Goal: Task Accomplishment & Management: Complete application form

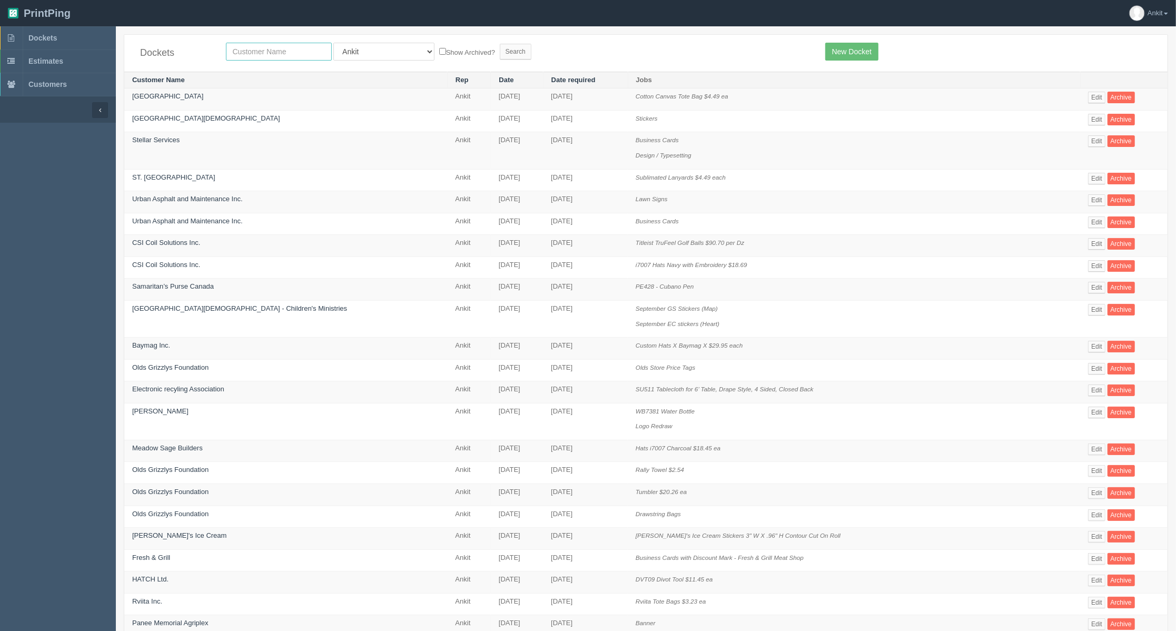
drag, startPoint x: 0, startPoint y: 0, endPoint x: 293, endPoint y: 48, distance: 297.4
click at [293, 48] on input "text" at bounding box center [279, 52] width 106 height 18
type input "global"
click at [500, 44] on input "Search" at bounding box center [516, 52] width 32 height 16
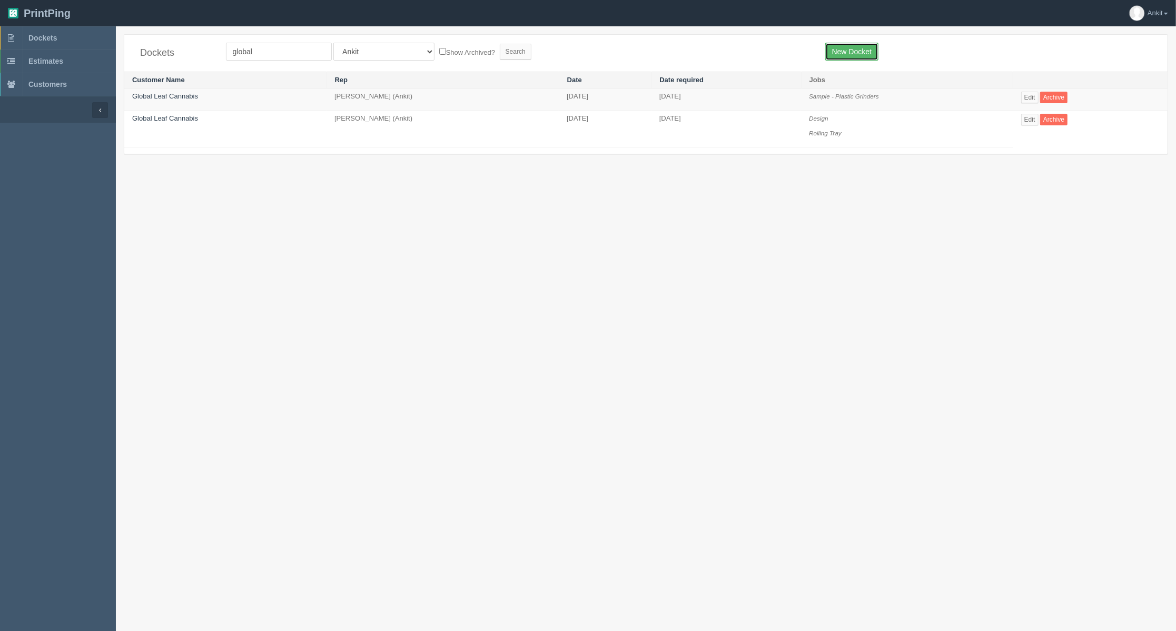
click at [841, 52] on link "New Docket" at bounding box center [851, 52] width 53 height 18
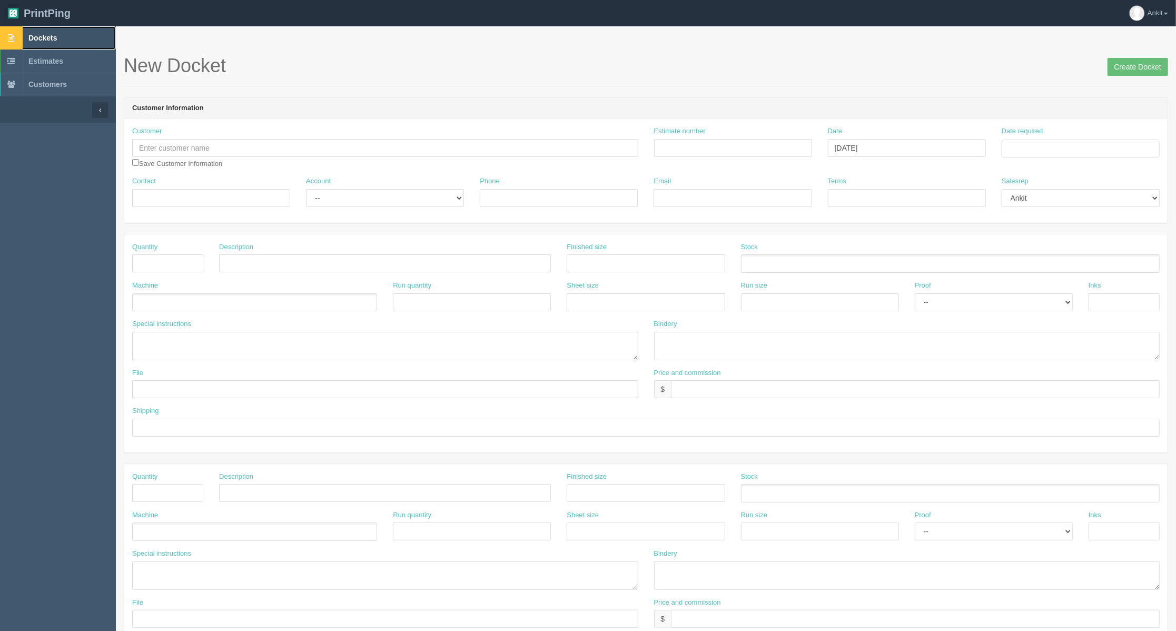
click at [59, 43] on link "Dockets" at bounding box center [58, 37] width 116 height 23
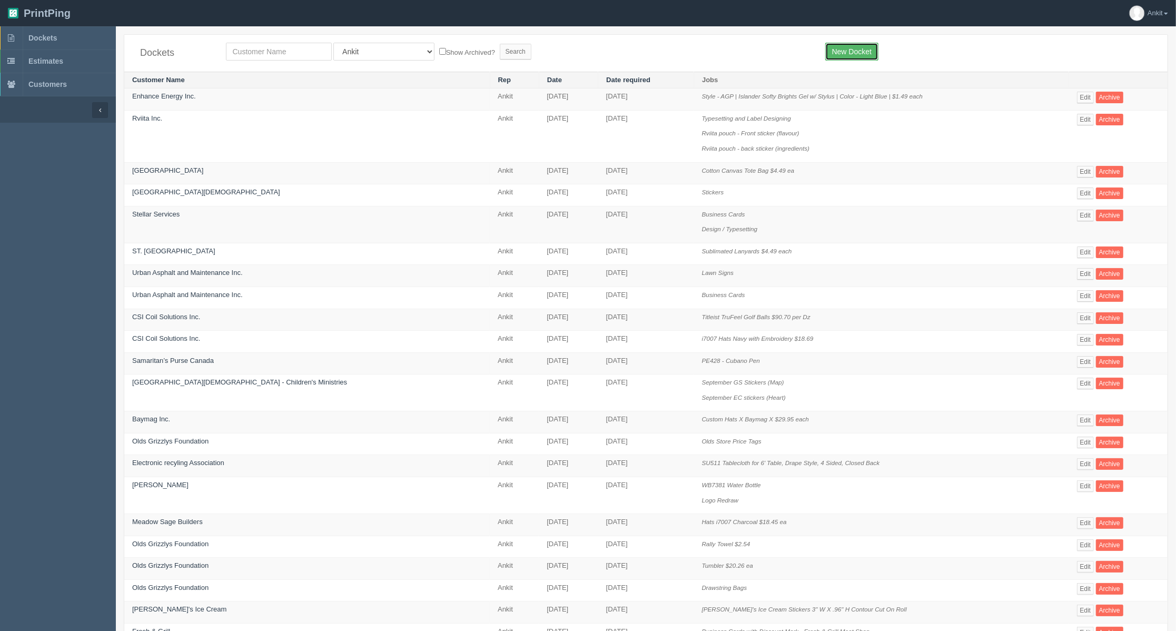
click at [843, 53] on link "New Docket" at bounding box center [851, 52] width 53 height 18
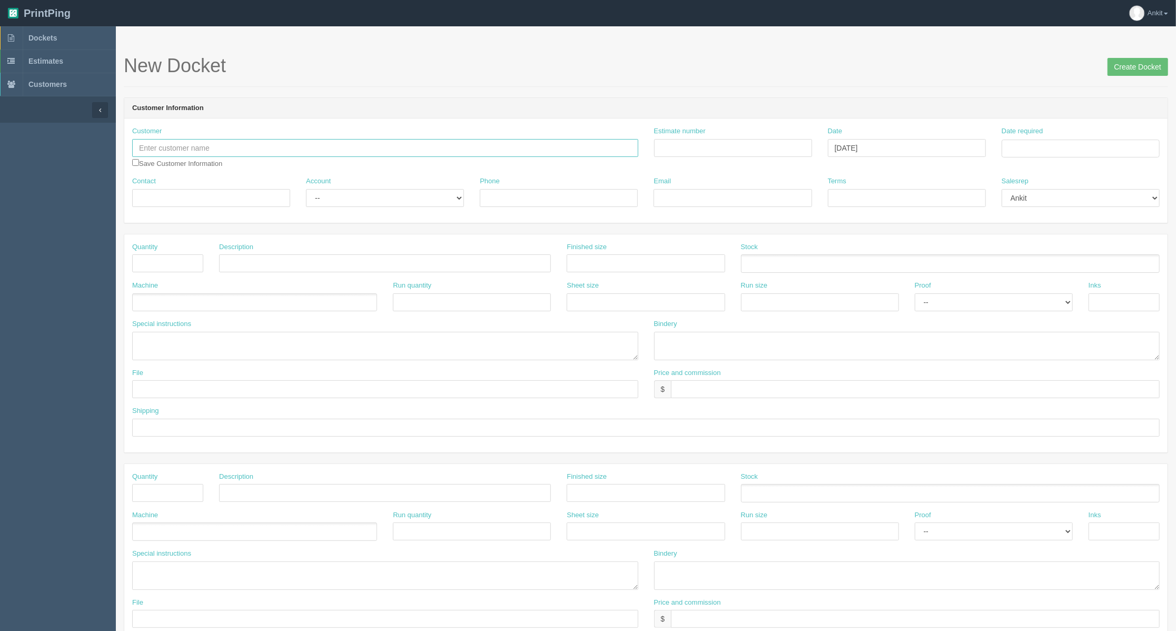
click at [220, 155] on input "text" at bounding box center [385, 148] width 506 height 18
type input "G7 Kananaskis"
click at [134, 164] on input "checkbox" at bounding box center [135, 162] width 7 height 7
checkbox input "true"
click at [696, 195] on input "Email" at bounding box center [733, 198] width 158 height 18
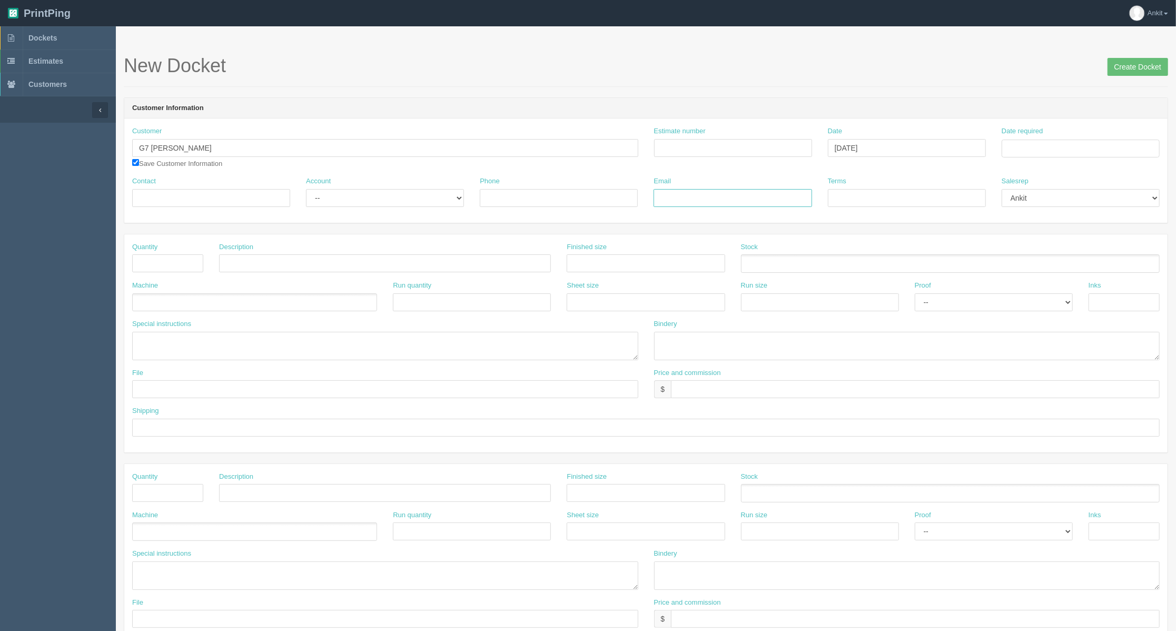
paste input "lisa.whittaker@international.gc.ca"
type input "lisa.whittaker@international.gc.ca"
click at [171, 197] on input "Contact" at bounding box center [211, 198] width 158 height 18
type input "Lisa Whittaker"
click at [376, 205] on select "-- Existing Client Allrush Client Rep Client" at bounding box center [385, 198] width 158 height 18
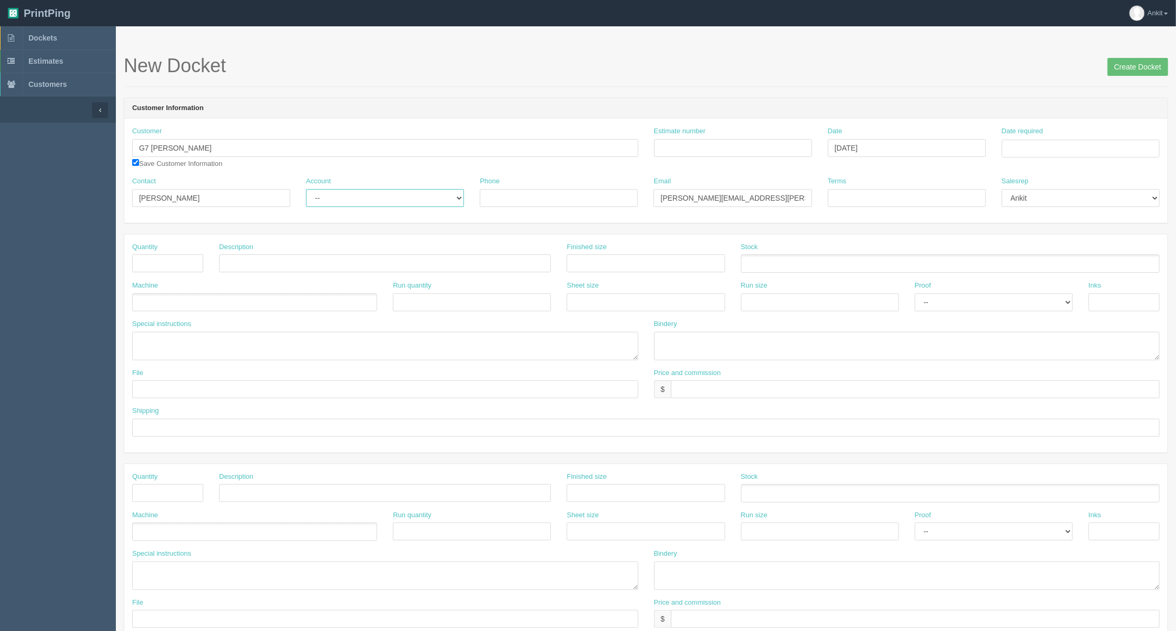
select select "Allrush Client"
click at [306, 189] on select "-- Existing Client Allrush Client Rep Client" at bounding box center [385, 198] width 158 height 18
click at [168, 264] on input "text" at bounding box center [167, 263] width 71 height 18
click at [170, 267] on input "text" at bounding box center [167, 263] width 71 height 18
click at [182, 264] on input "text" at bounding box center [167, 263] width 71 height 18
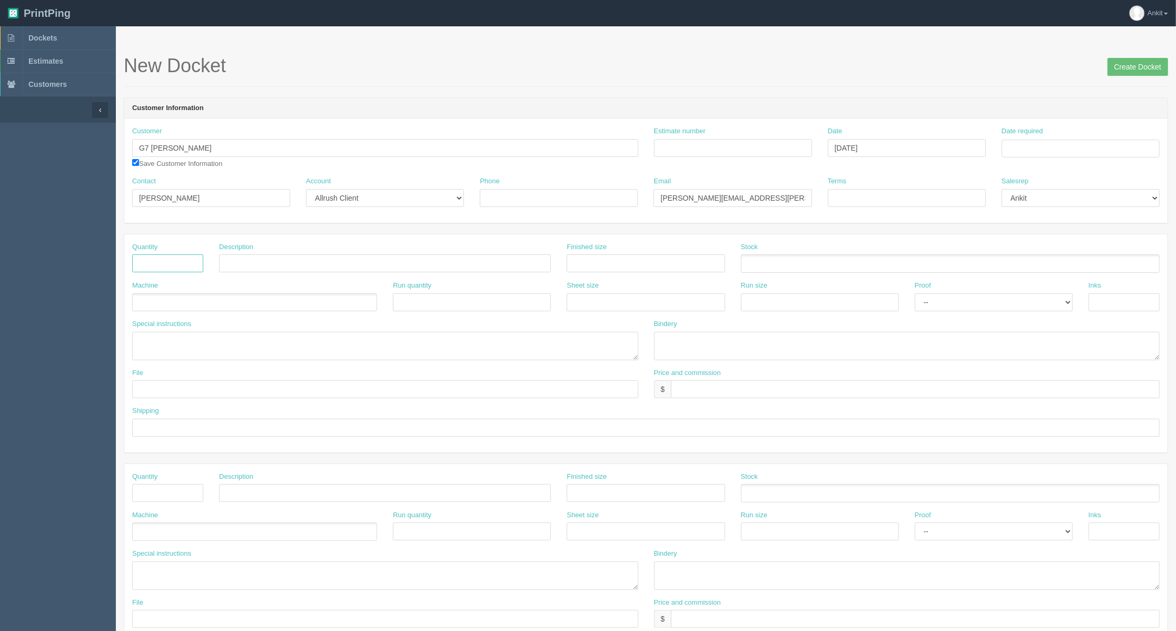
click at [158, 266] on input "text" at bounding box center [167, 263] width 71 height 18
type input "68"
click at [251, 260] on input "text" at bounding box center [385, 263] width 332 height 18
paste input "SM-6928"
click at [262, 272] on input "SM-6928" at bounding box center [385, 263] width 332 height 18
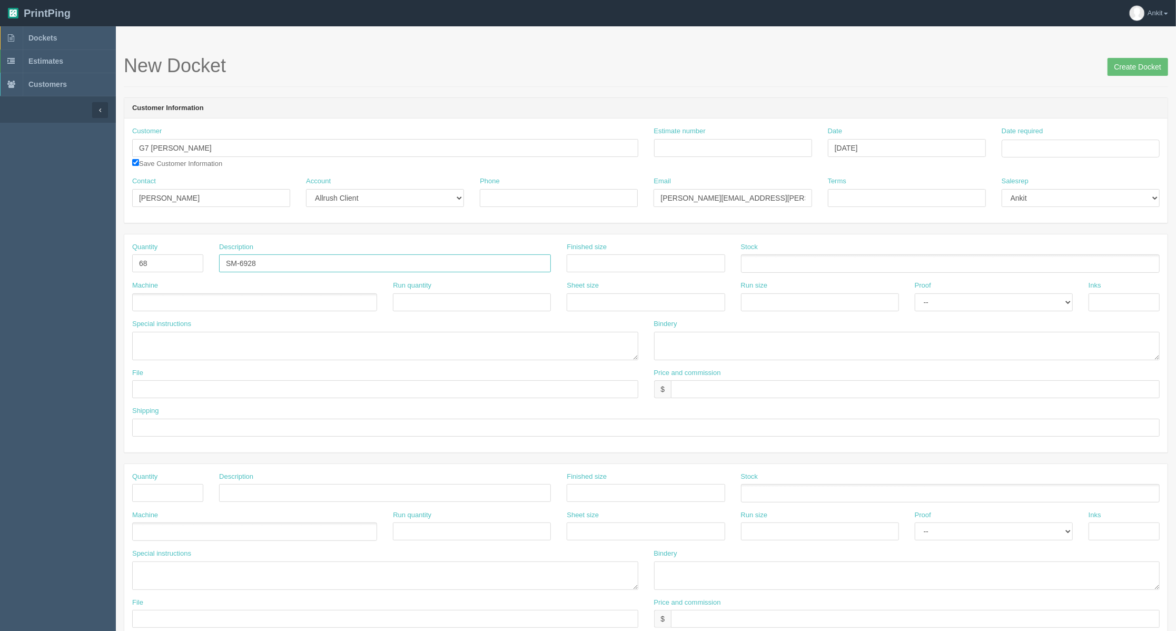
paste input "Ryze Aluminum Sports Water Bottle 22 oz"
type input "SM-6928 Ryze Aluminum Sports Water Bottle 22 oz"
click at [193, 309] on ul at bounding box center [254, 302] width 245 height 18
type input "O"
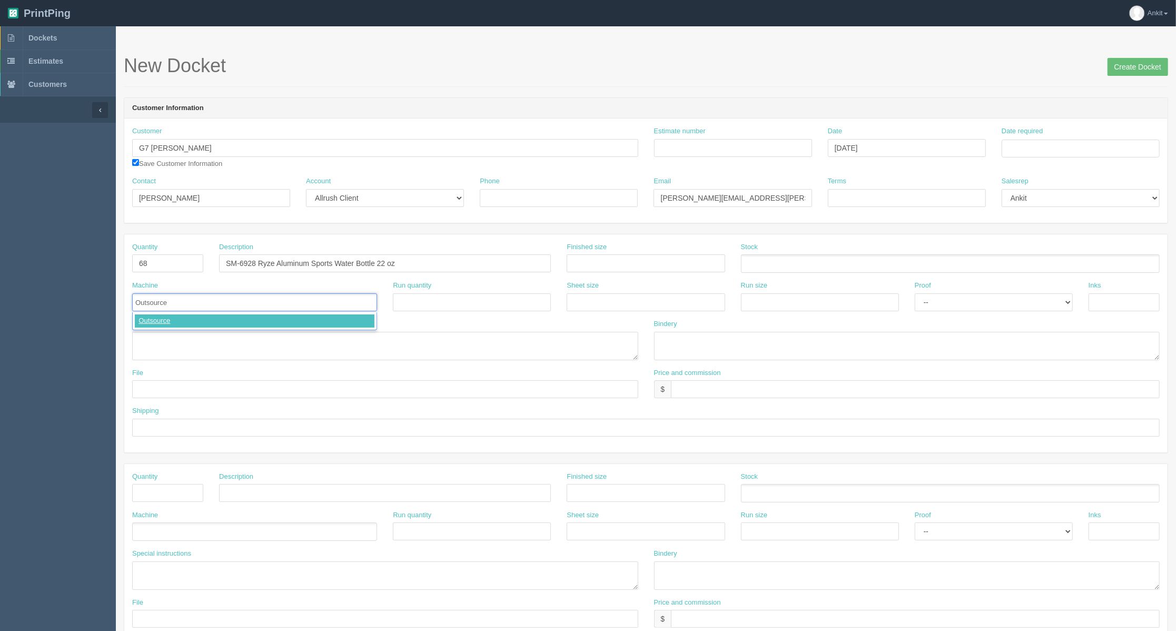
type input "Outsource"
click at [160, 341] on textarea at bounding box center [385, 346] width 506 height 28
click at [249, 346] on textarea "PO to Bullet" at bounding box center [385, 346] width 506 height 28
drag, startPoint x: 226, startPoint y: 264, endPoint x: 256, endPoint y: 267, distance: 30.1
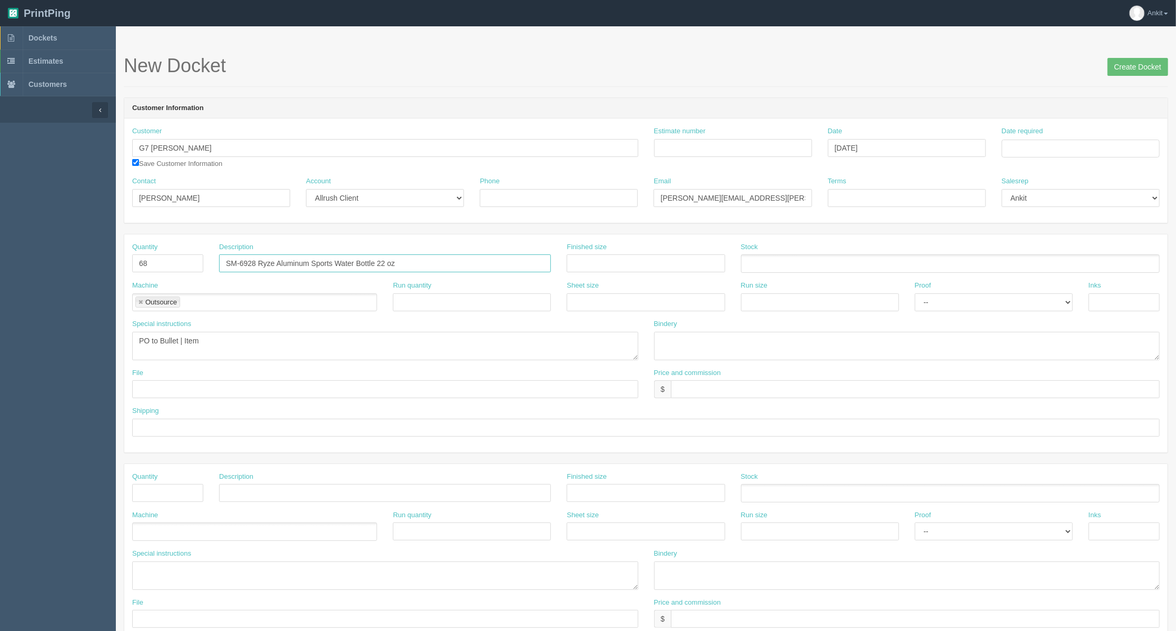
click at [256, 267] on input "SM-6928 Ryze Aluminum Sports Water Bottle 22 oz" at bounding box center [385, 263] width 332 height 18
click at [221, 348] on textarea "PO to Bullet | Item" at bounding box center [385, 346] width 506 height 28
paste textarea "SM-6928"
drag, startPoint x: 257, startPoint y: 263, endPoint x: 421, endPoint y: 262, distance: 164.4
click at [421, 262] on input "SM-6928 Ryze Aluminum Sports Water Bottle 22 oz" at bounding box center [385, 263] width 332 height 18
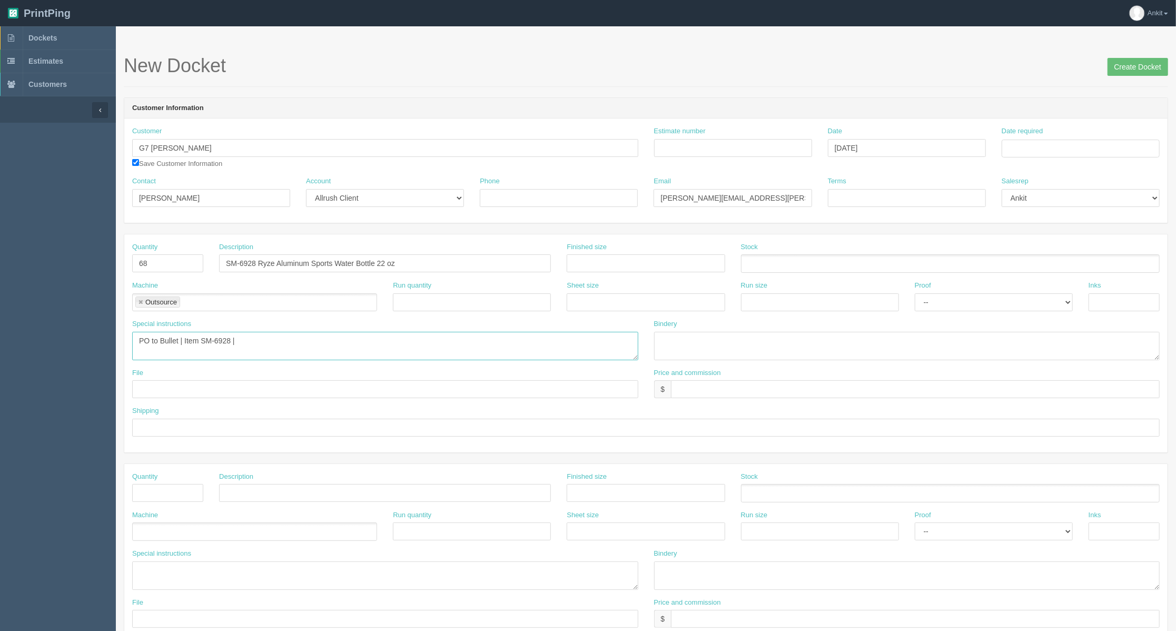
click at [292, 346] on textarea "PO to Bullet | Item SM-6928 |" at bounding box center [385, 346] width 506 height 28
paste textarea "Ryze Aluminum Sports Water Bottle 22 oz"
click at [448, 342] on textarea "PO to Bullet | Item SM-6928 | Ryze Aluminum Sports Water Bottle 22 oz | Color B…" at bounding box center [385, 346] width 506 height 28
paste textarea "Digital Color Print"
click at [245, 346] on textarea "PO to Bullet | Item SM-6928 | Ryze Aluminum Sports Water Bottle 22 oz | Color B…" at bounding box center [385, 346] width 506 height 28
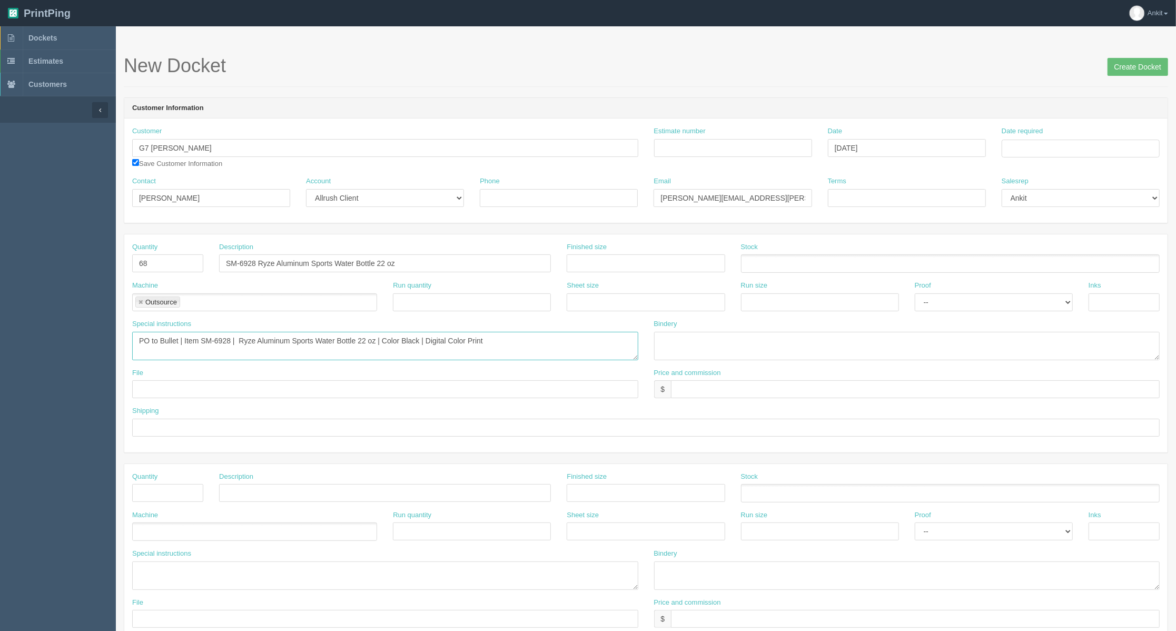
click at [289, 354] on textarea "PO to Bullet | Item SM-6928 | Ryze Aluminum Sports Water Bottle 22 oz | Color B…" at bounding box center [385, 346] width 506 height 28
click at [501, 342] on textarea "PO to Bullet | Item SM-6928 | Ryze Aluminum Sports Water Bottle 22 oz | Color B…" at bounding box center [385, 346] width 506 height 28
click at [521, 342] on textarea "PO to Bullet | Item SM-6928 | Ryze Aluminum Sports Water Bottle 22 oz | Color B…" at bounding box center [385, 346] width 506 height 28
click at [545, 342] on textarea "PO to Bullet | Item SM-6928 | Ryze Aluminum Sports Water Bottle 22 oz | Color B…" at bounding box center [385, 346] width 506 height 28
type textarea "PO to Bullet | Item SM-6928 | Ryze Aluminum Sports Water Bottle 22 oz | Color B…"
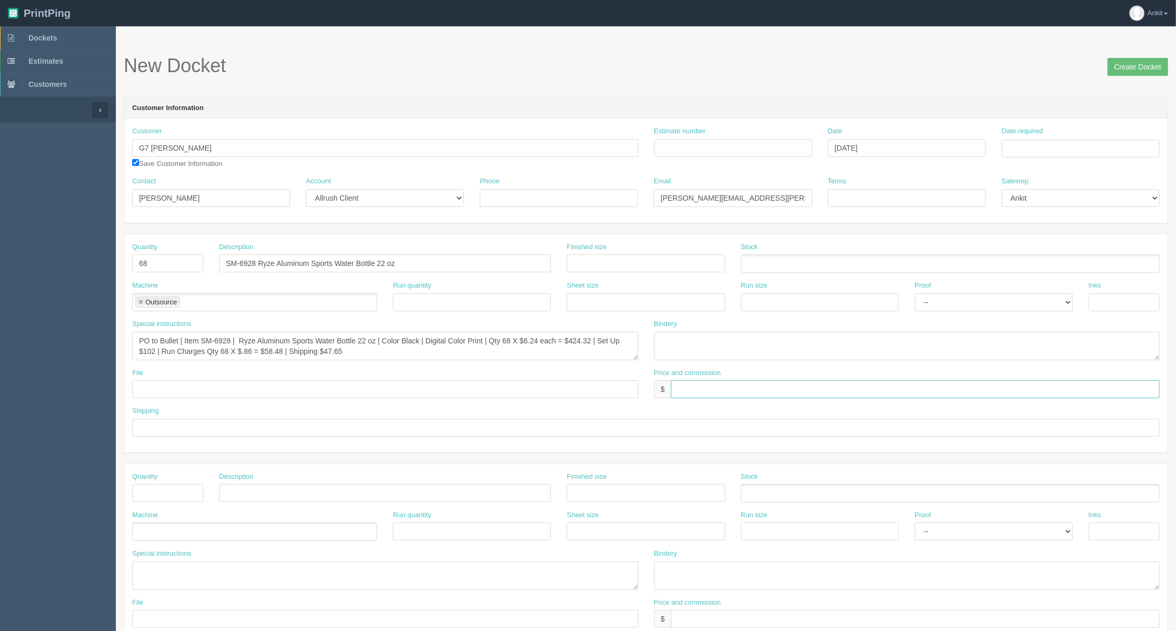
click at [713, 398] on input "text" at bounding box center [915, 389] width 489 height 18
type input "$"
click at [417, 265] on input "SM-6928 Ryze Aluminum Sports Water Bottle 22 oz" at bounding box center [385, 263] width 332 height 18
type input "SM-6928 Ryze Aluminum Sports Water Bottle 22 oz $19.95 ea"
click at [704, 391] on input "$" at bounding box center [915, 389] width 489 height 18
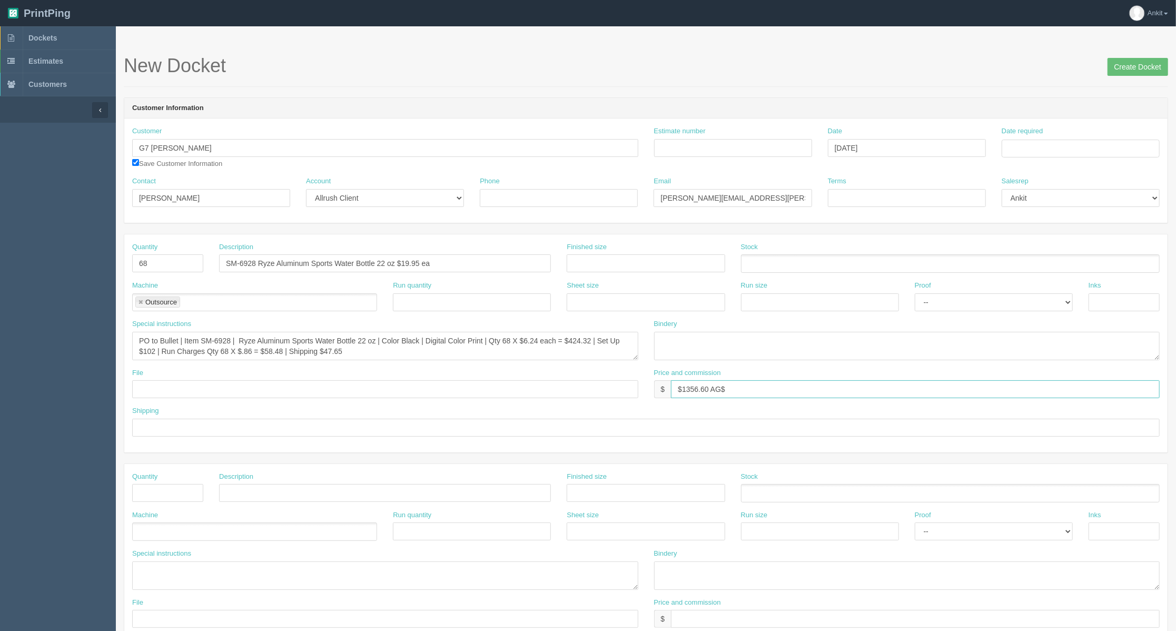
click at [778, 384] on input "$1356.60 AG$" at bounding box center [915, 389] width 489 height 18
type input "$1356.60 AG$37.95 AR$268.16"
click at [226, 392] on input "text" at bounding box center [385, 389] width 506 height 18
drag, startPoint x: 195, startPoint y: 390, endPoint x: 206, endPoint y: 390, distance: 11.6
click at [195, 390] on input "Files@AllRush" at bounding box center [385, 389] width 506 height 18
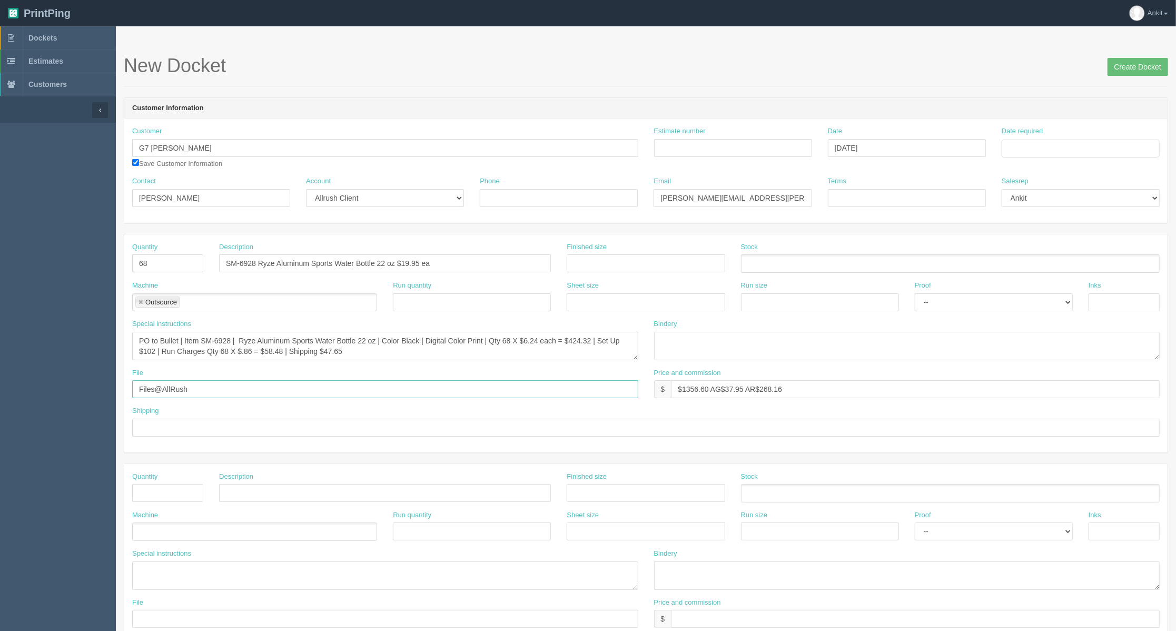
drag, startPoint x: 206, startPoint y: 390, endPoint x: 136, endPoint y: 388, distance: 70.6
click at [136, 388] on input "Files@AllRush" at bounding box center [385, 389] width 506 height 18
type input "c"
type input "sent to vendor"
click at [201, 431] on input "text" at bounding box center [646, 428] width 1028 height 18
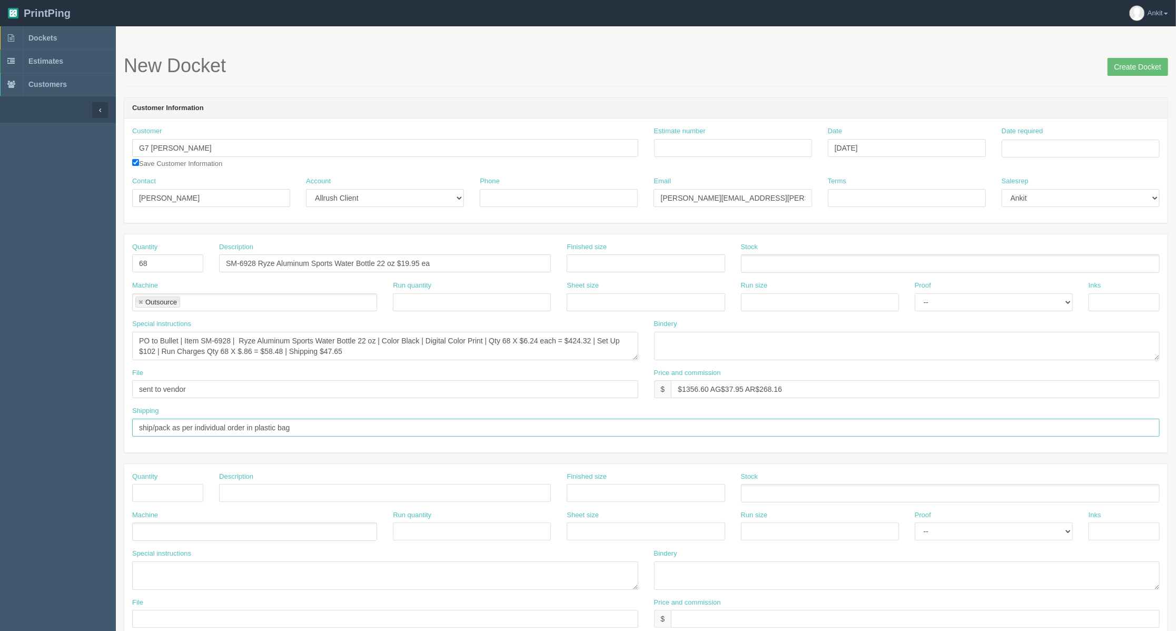
click at [247, 425] on input "ship/pack as per individual order in plastic bag" at bounding box center [646, 428] width 1028 height 18
type input "ship/pack as per individual order sheet in plastic bag"
click at [605, 414] on div "Shipping ship/pack as per individual order sheet in plastic bag" at bounding box center [646, 421] width 1028 height 31
click at [679, 146] on input "Estimate number" at bounding box center [733, 148] width 158 height 18
type input "5059 estore"
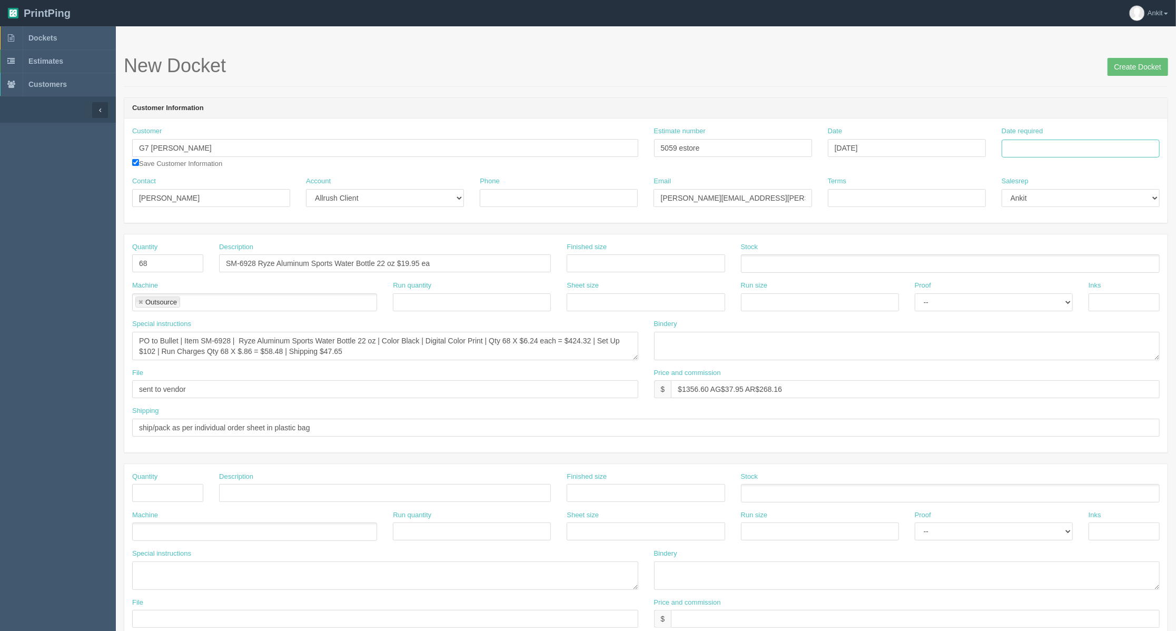
click at [1016, 148] on input "Date required" at bounding box center [1081, 149] width 158 height 18
click at [1033, 171] on th "August 2025" at bounding box center [1054, 171] width 70 height 21
click at [1027, 317] on span "Sep" at bounding box center [1020, 322] width 25 height 28
click at [1086, 220] on td "12" at bounding box center [1082, 219] width 13 height 15
type input "[DATE]"
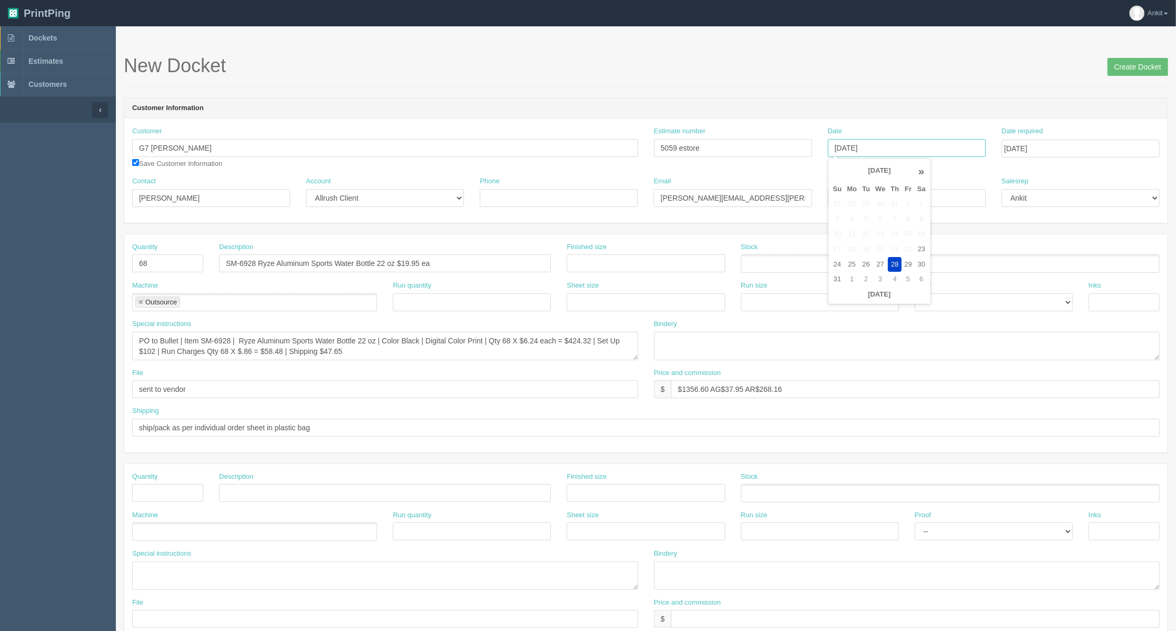
click at [945, 157] on input "[DATE]" at bounding box center [907, 148] width 158 height 18
click at [985, 175] on div "Customer G7 Kananaskis Save Customer Information Estimate number 5059 estore Da…" at bounding box center [646, 151] width 1044 height 50
click at [910, 196] on input "Terms" at bounding box center [907, 198] width 158 height 18
type input "%100 paid collected via estore"
click at [879, 216] on div "Customer G7 Kananaskis Save Customer Information Estimate number 5059 estore Da…" at bounding box center [646, 171] width 1044 height 104
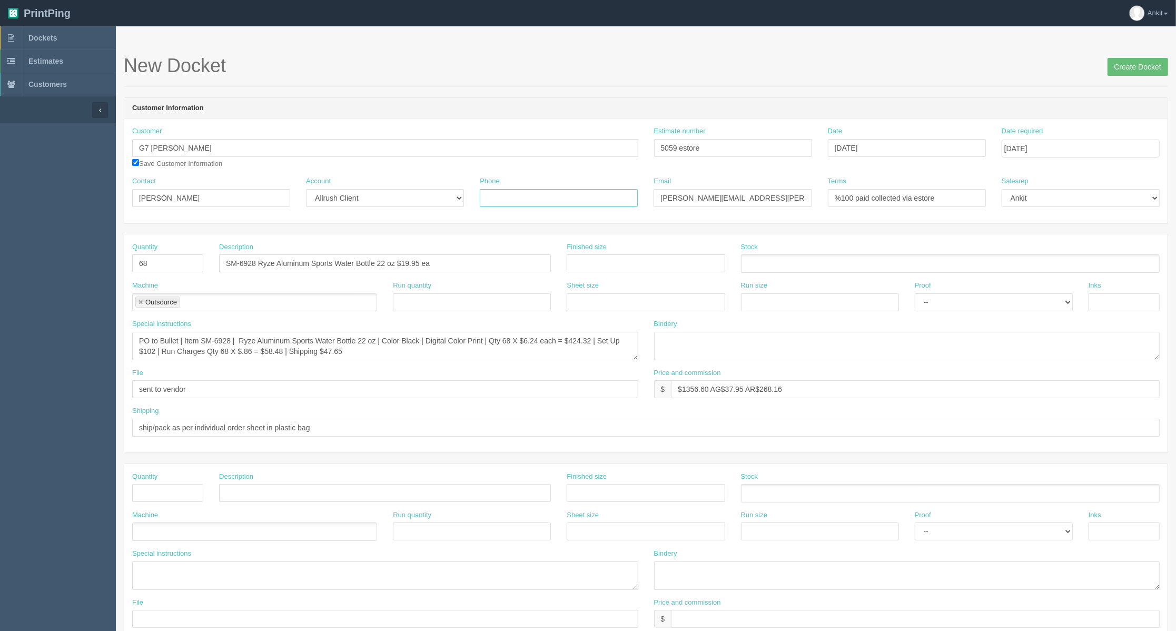
click at [572, 200] on input "Phone" at bounding box center [559, 198] width 158 height 18
type input "n/a"
click at [628, 121] on div "Customer G7 Kananaskis Save Customer Information Estimate number 5059 estore Da…" at bounding box center [646, 171] width 1044 height 104
click at [1136, 65] on input "Create Docket" at bounding box center [1138, 67] width 61 height 18
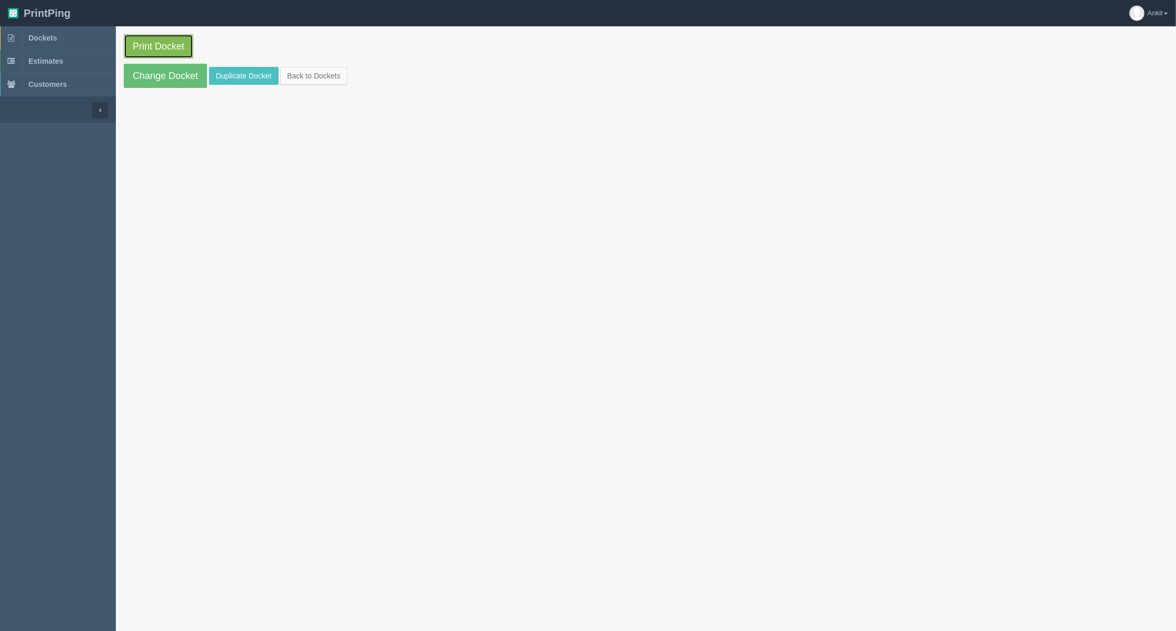
click at [156, 45] on link "Print Docket" at bounding box center [159, 46] width 70 height 24
